Goal: Task Accomplishment & Management: Use online tool/utility

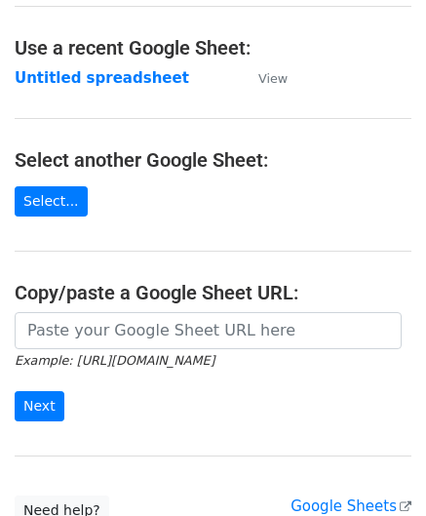
scroll to position [98, 0]
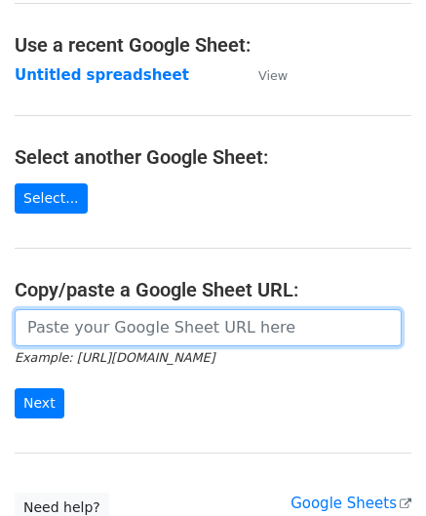
drag, startPoint x: 140, startPoint y: 334, endPoint x: 127, endPoint y: 293, distance: 44.1
click at [140, 334] on input "url" at bounding box center [208, 327] width 387 height 37
paste input "[URL][DOMAIN_NAME]"
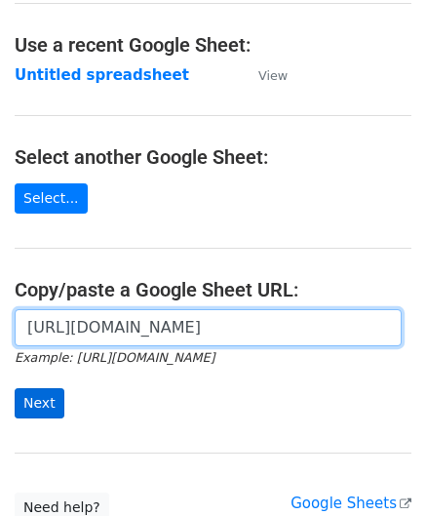
type input "[URL][DOMAIN_NAME]"
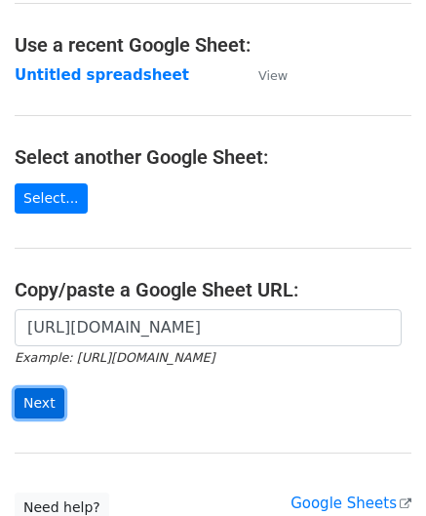
click at [49, 392] on input "Next" at bounding box center [40, 403] width 50 height 30
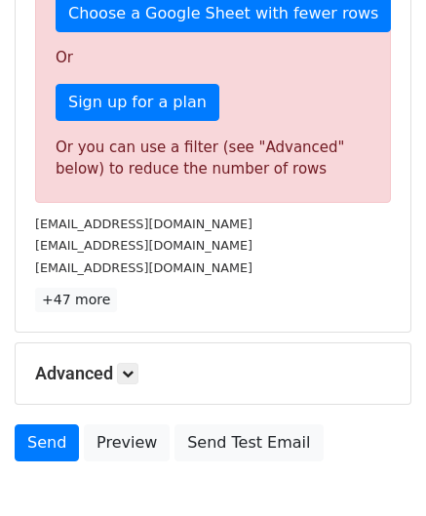
scroll to position [632, 0]
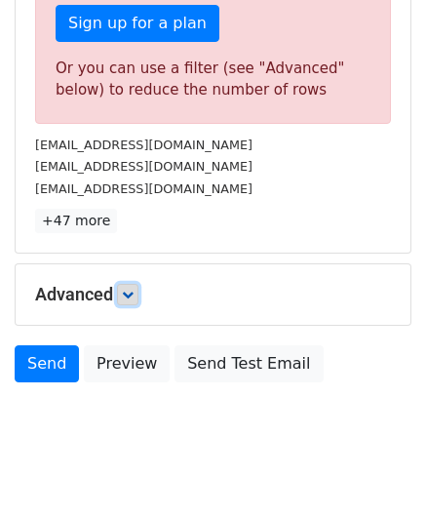
click at [137, 291] on link at bounding box center [127, 294] width 21 height 21
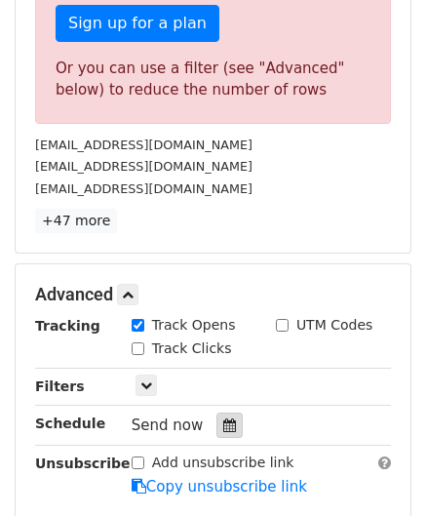
click at [216, 412] on div at bounding box center [229, 424] width 26 height 25
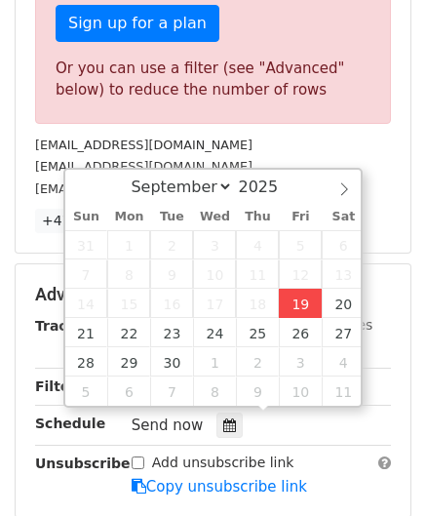
type input "[DATE] 12:00"
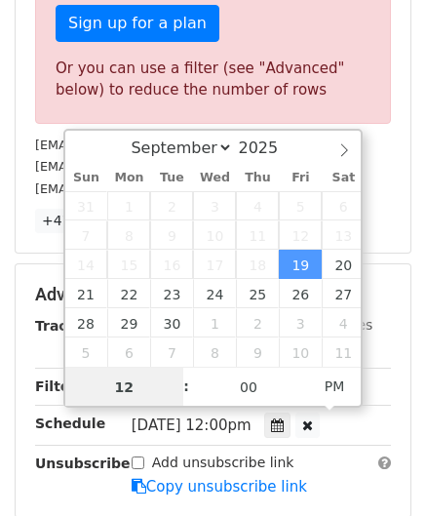
paste input "9"
type input "19"
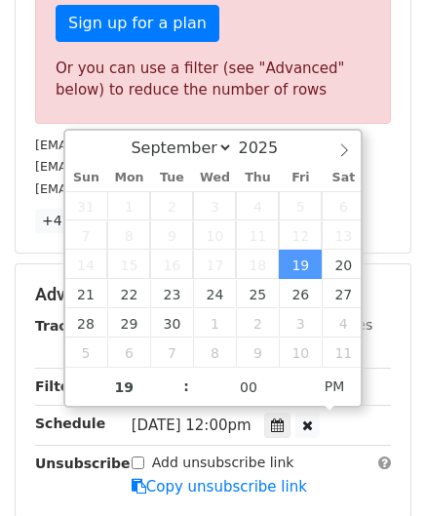
type input "[DATE] 19:00"
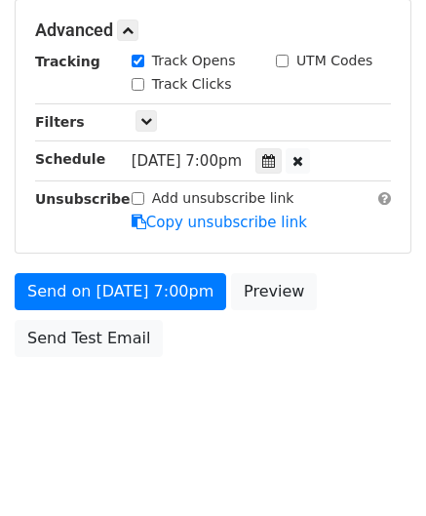
scroll to position [894, 0]
